Goal: Understand process/instructions: Learn about a topic

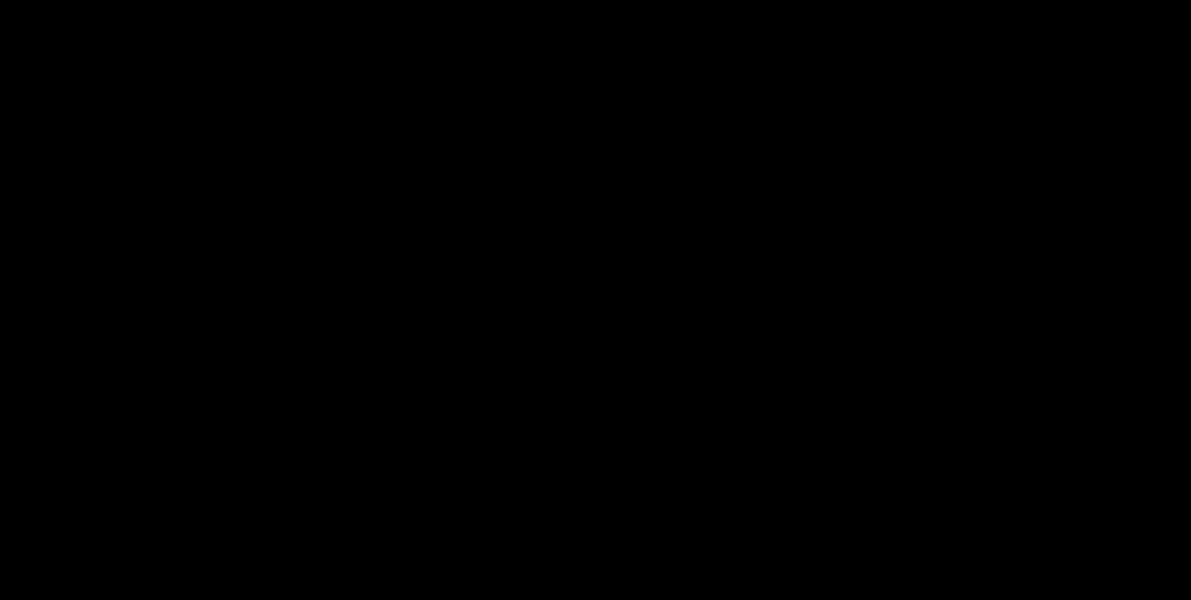
click at [766, 324] on div "image.png" at bounding box center [595, 258] width 1191 height 516
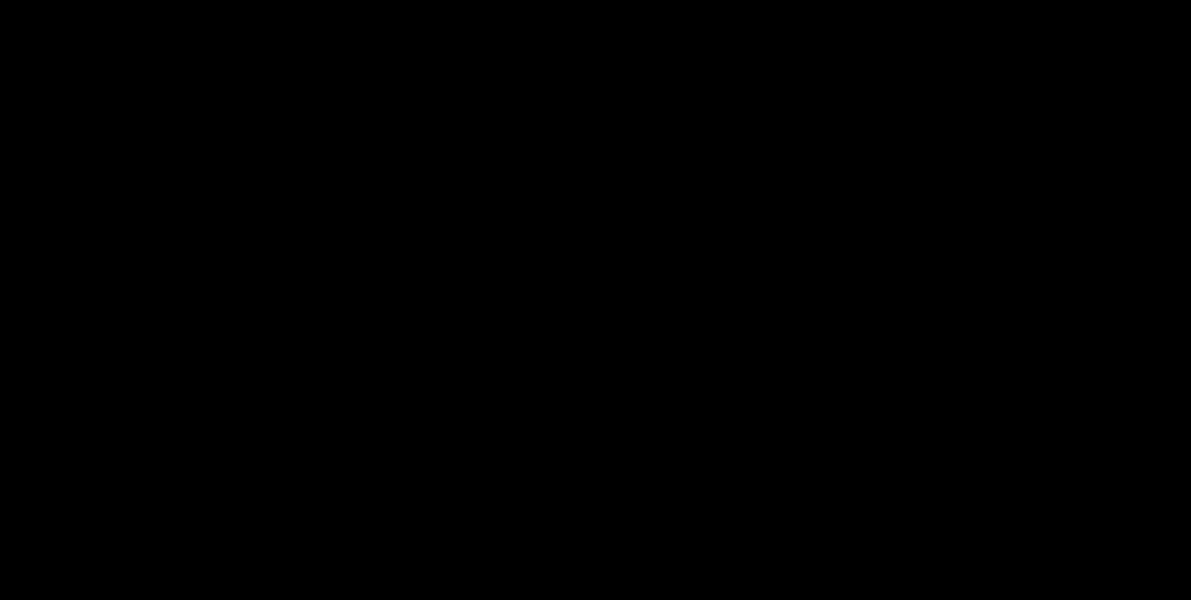
click at [766, 324] on div "image.png" at bounding box center [595, 258] width 1191 height 516
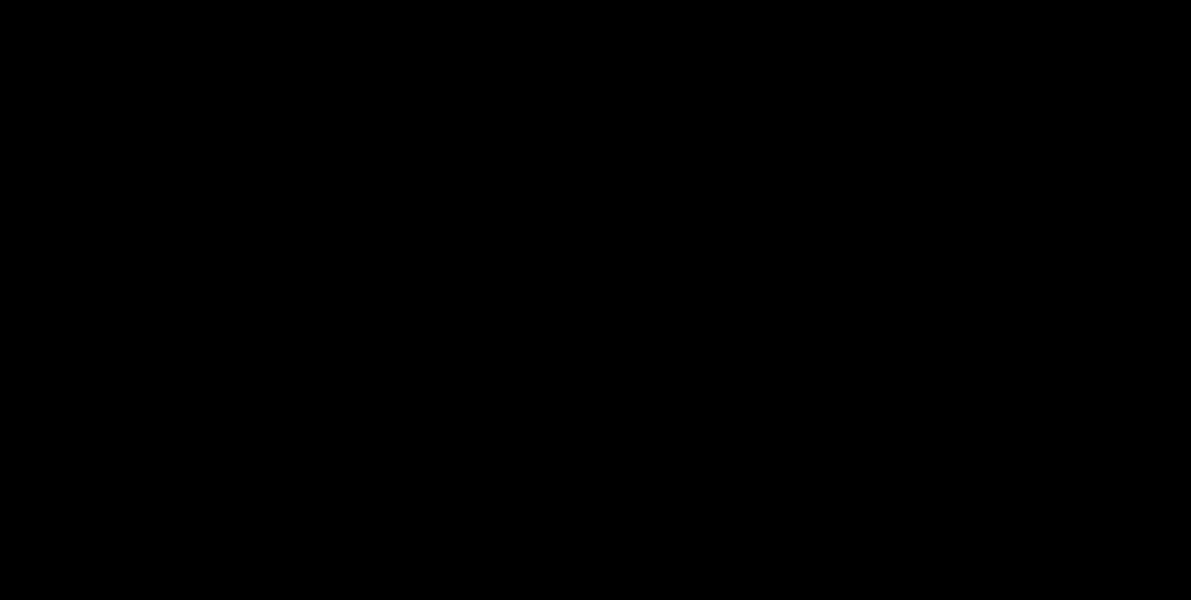
click at [747, 327] on div "image.png" at bounding box center [595, 258] width 1191 height 516
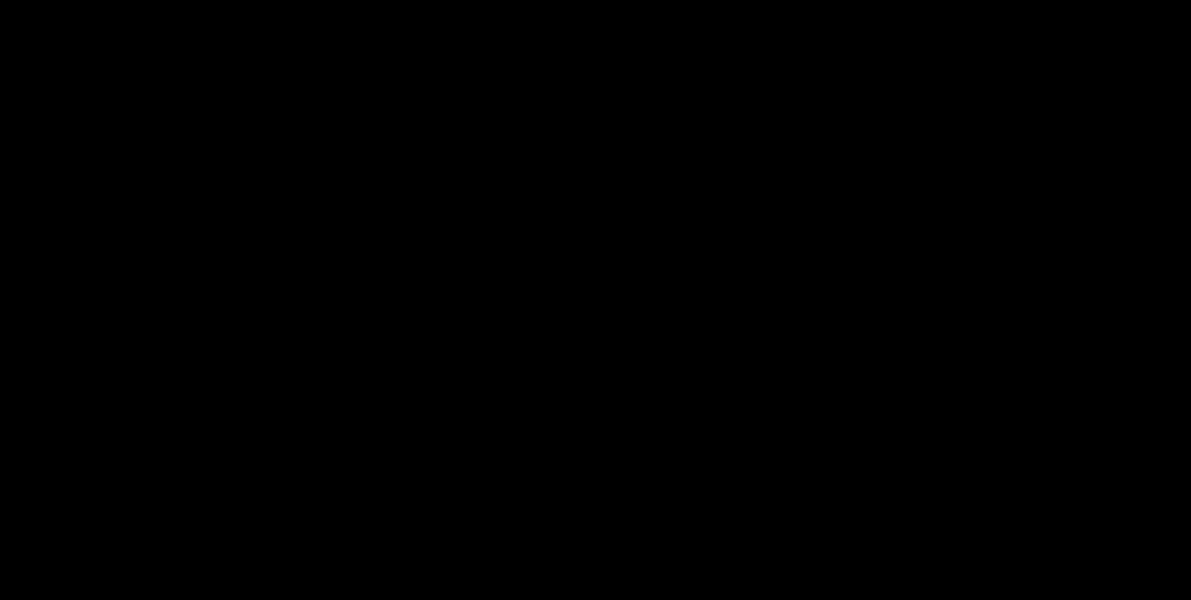
click at [747, 327] on div "image.png" at bounding box center [595, 258] width 1191 height 516
click at [746, 326] on div "image.png" at bounding box center [595, 258] width 1191 height 516
click at [747, 327] on div "image.png" at bounding box center [595, 258] width 1191 height 516
click at [746, 326] on div "image.png" at bounding box center [595, 258] width 1191 height 516
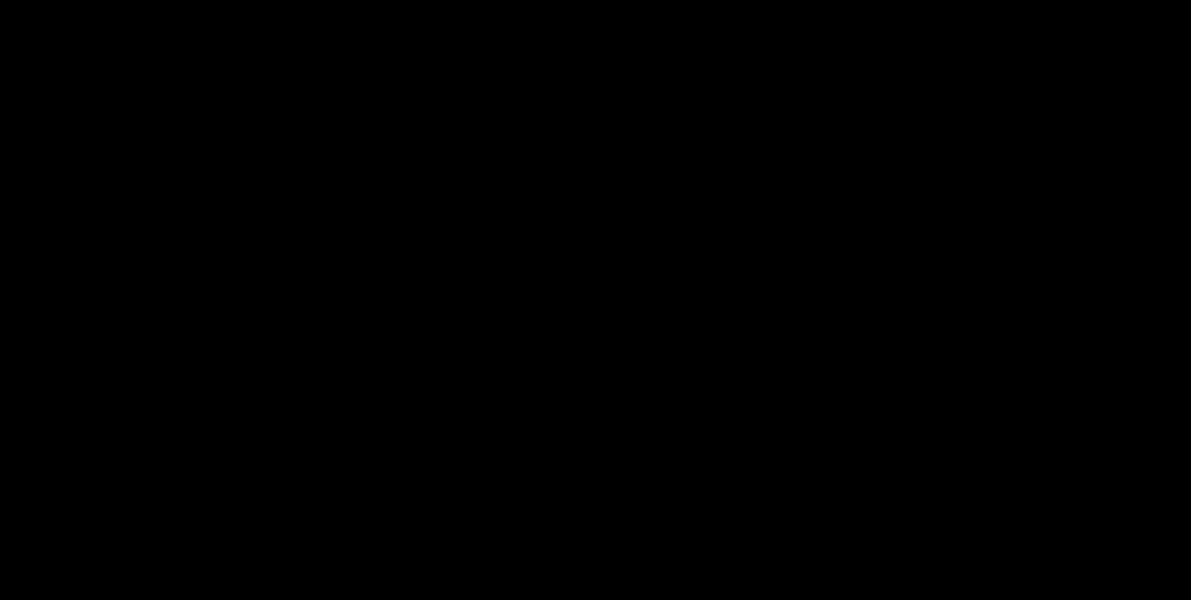
click at [747, 327] on div "image.png" at bounding box center [595, 258] width 1191 height 516
click at [834, 337] on div "image.png" at bounding box center [595, 258] width 1191 height 516
click at [895, 335] on div "image.png" at bounding box center [595, 258] width 1191 height 516
